Goal: Information Seeking & Learning: Check status

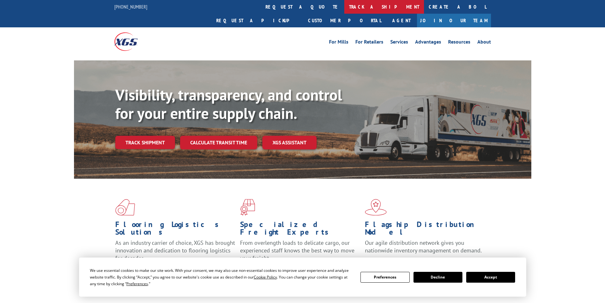
click at [344, 7] on link "track a shipment" at bounding box center [384, 7] width 80 height 14
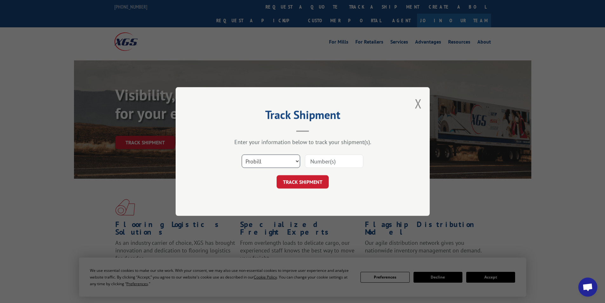
click at [248, 163] on select "Select category... Probill BOL PO" at bounding box center [271, 160] width 58 height 13
select select "po"
click at [242, 154] on select "Select category... Probill BOL PO" at bounding box center [271, 160] width 58 height 13
paste input "42542499"
type input "42542499"
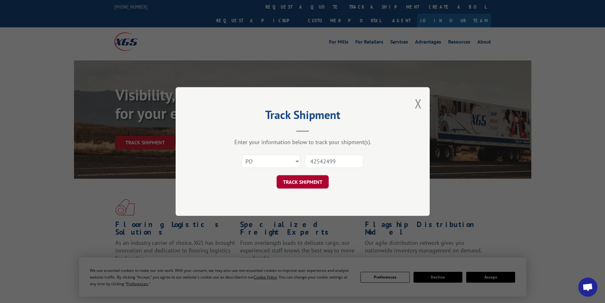
click at [307, 185] on button "TRACK SHIPMENT" at bounding box center [303, 181] width 52 height 13
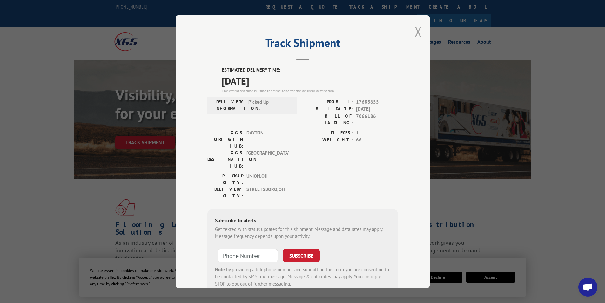
click at [415, 31] on button "Close modal" at bounding box center [418, 31] width 7 height 17
